Goal: Navigation & Orientation: Go to known website

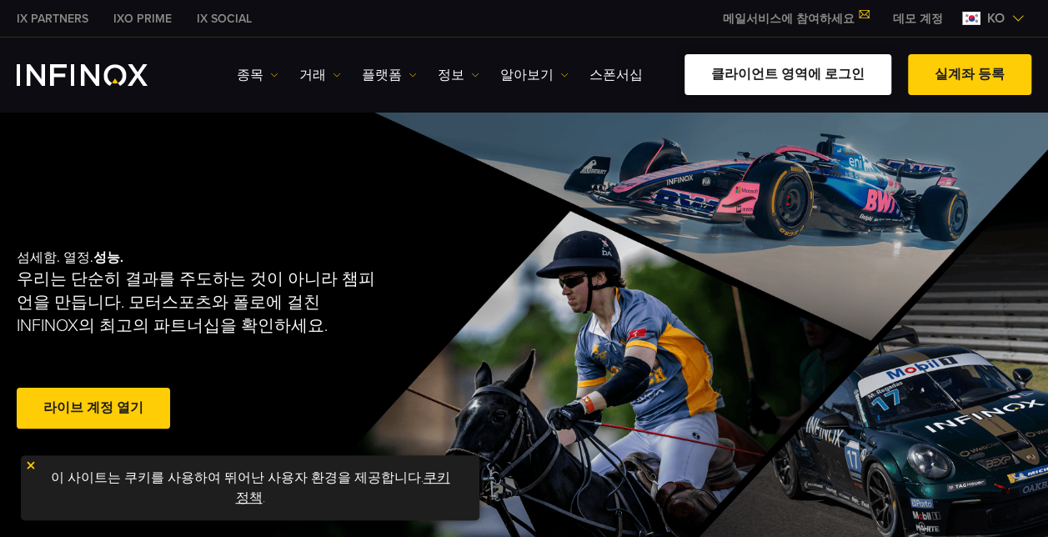
click at [780, 78] on link "클라이언트 영역에 로그인" at bounding box center [788, 74] width 207 height 41
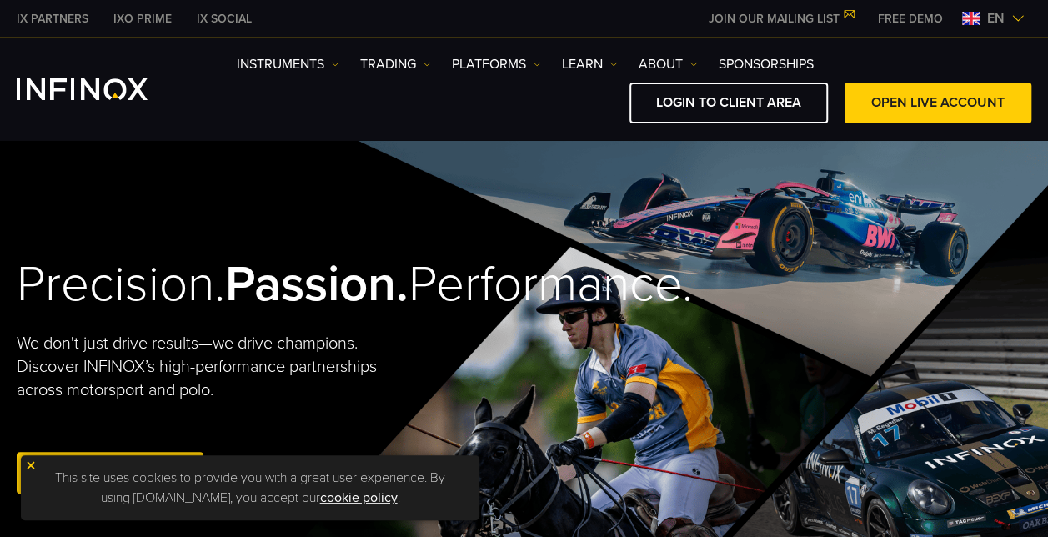
click at [995, 15] on span "en" at bounding box center [996, 18] width 31 height 20
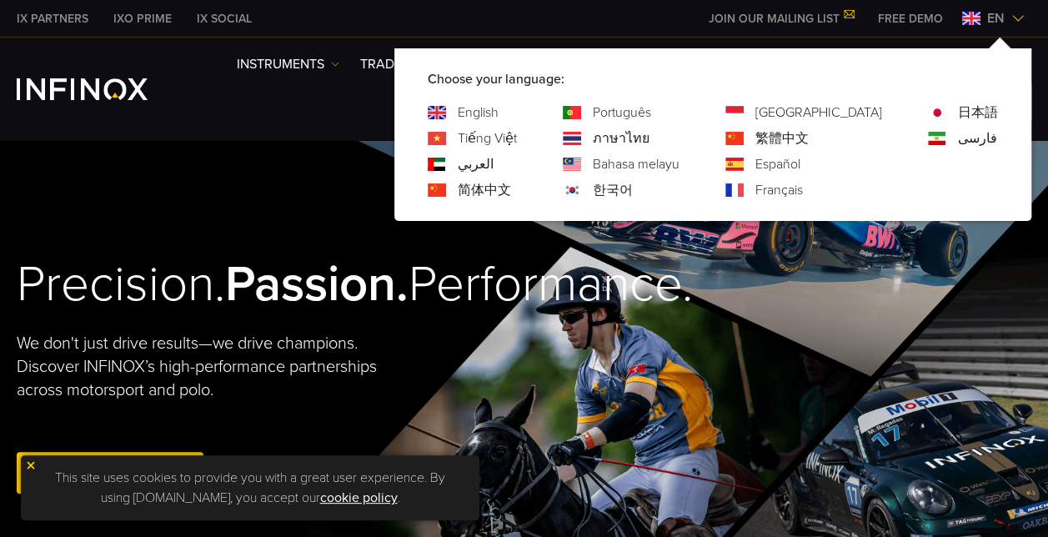
click at [633, 185] on link "한국어" at bounding box center [613, 190] width 40 height 20
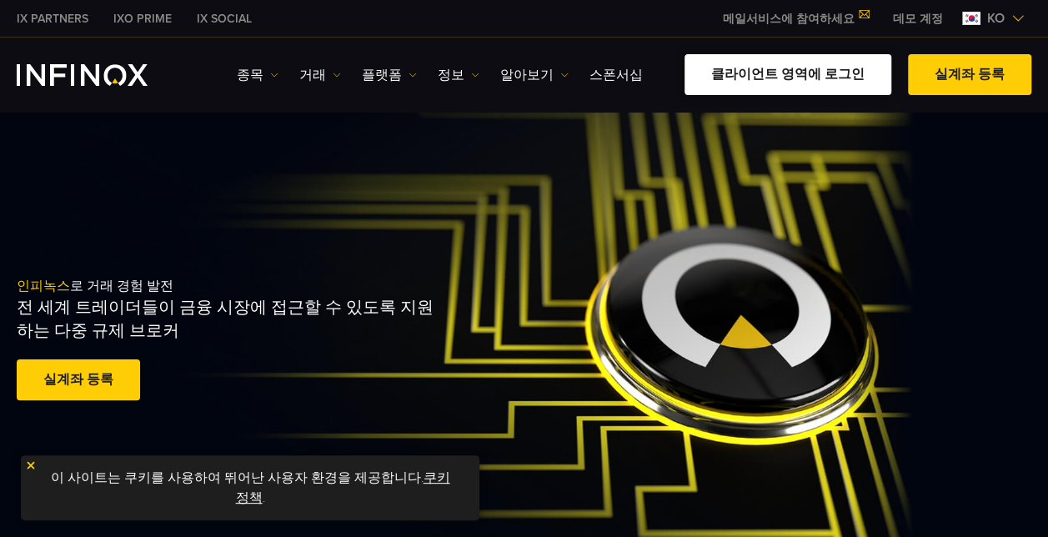
click at [837, 80] on link "클라이언트 영역에 로그인" at bounding box center [788, 74] width 207 height 41
